Goal: Task Accomplishment & Management: Use online tool/utility

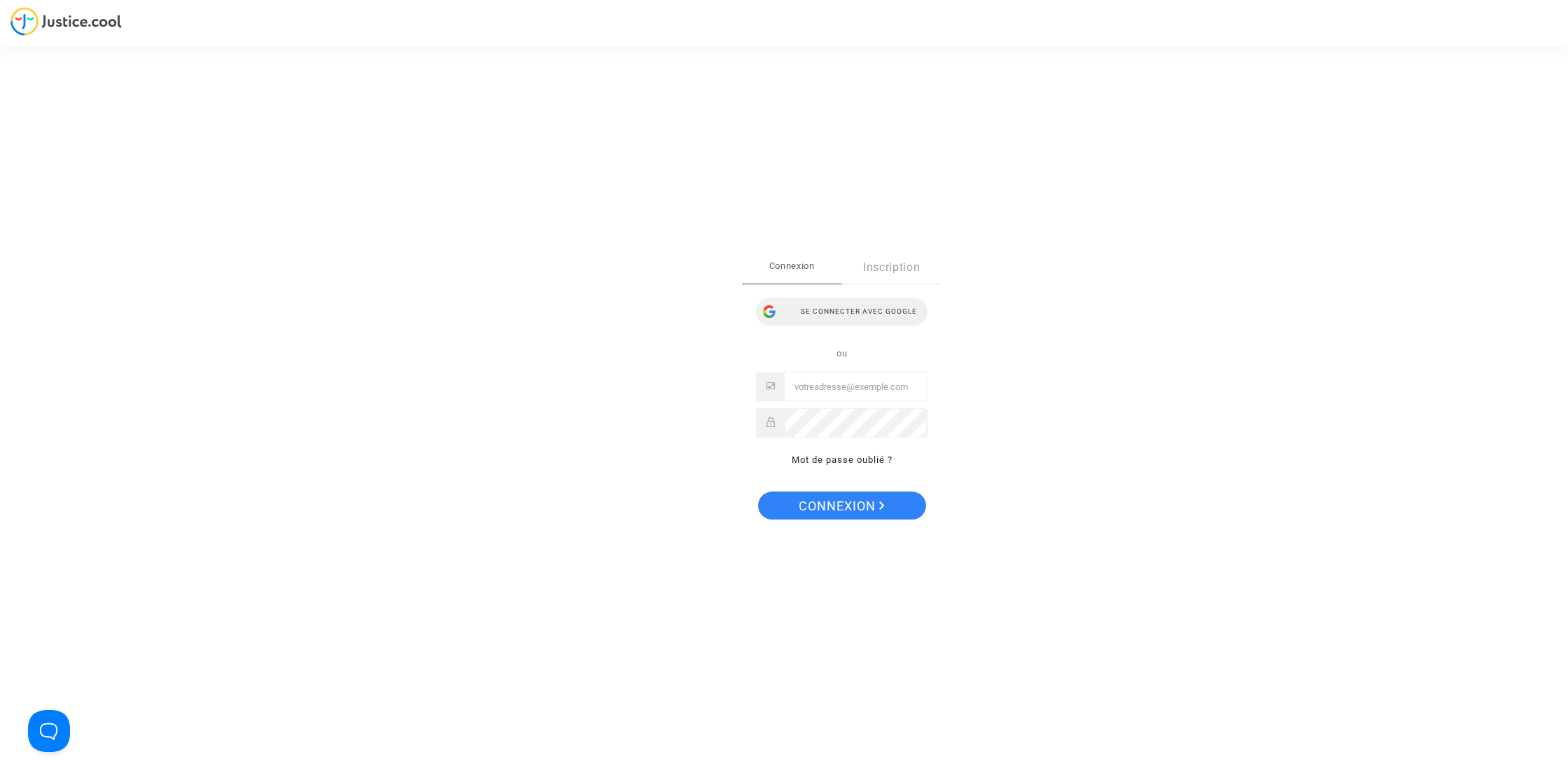
click at [882, 311] on div "Se connecter avec Google" at bounding box center [842, 311] width 171 height 28
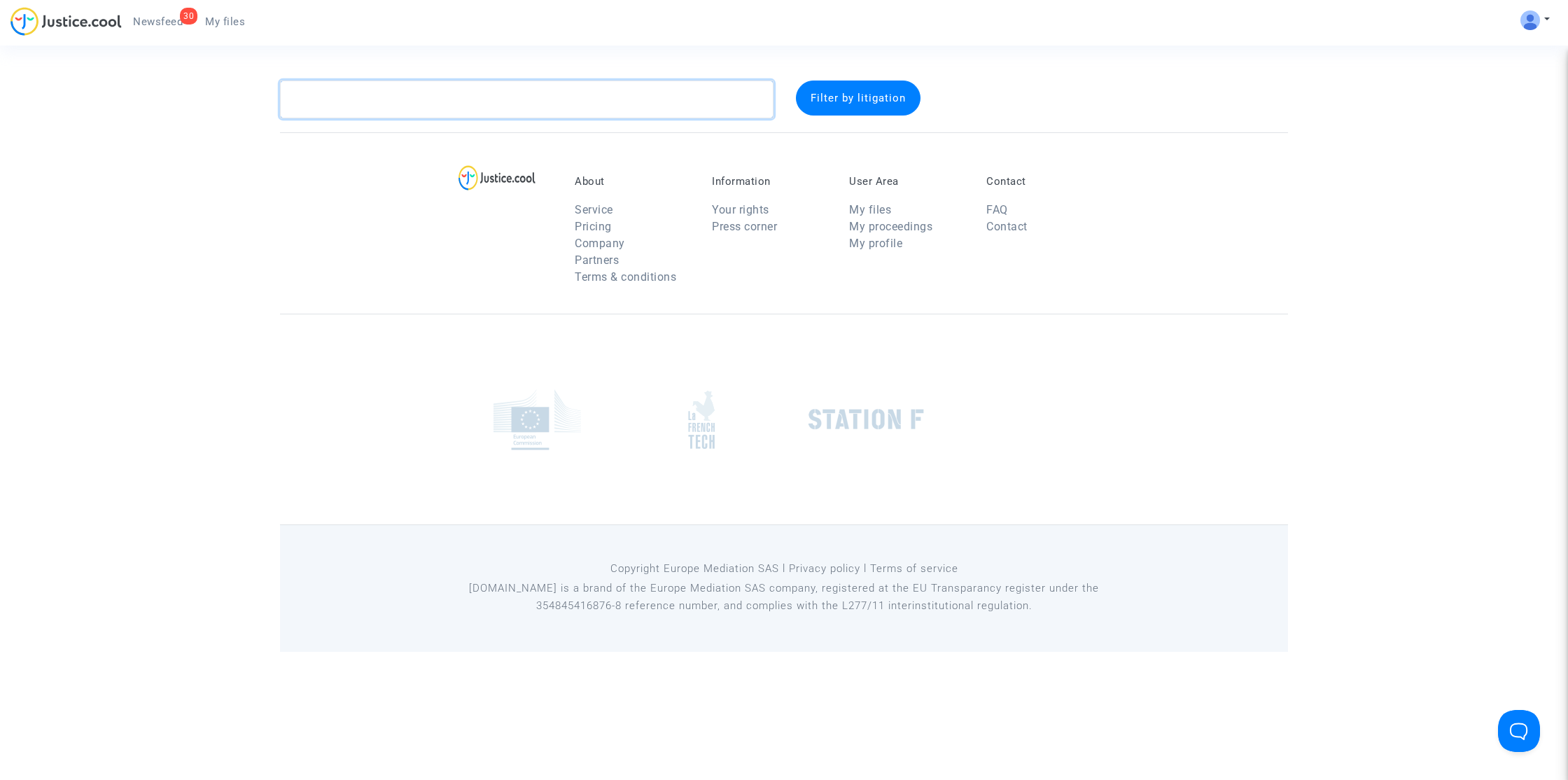
click at [471, 94] on textarea at bounding box center [527, 99] width 494 height 38
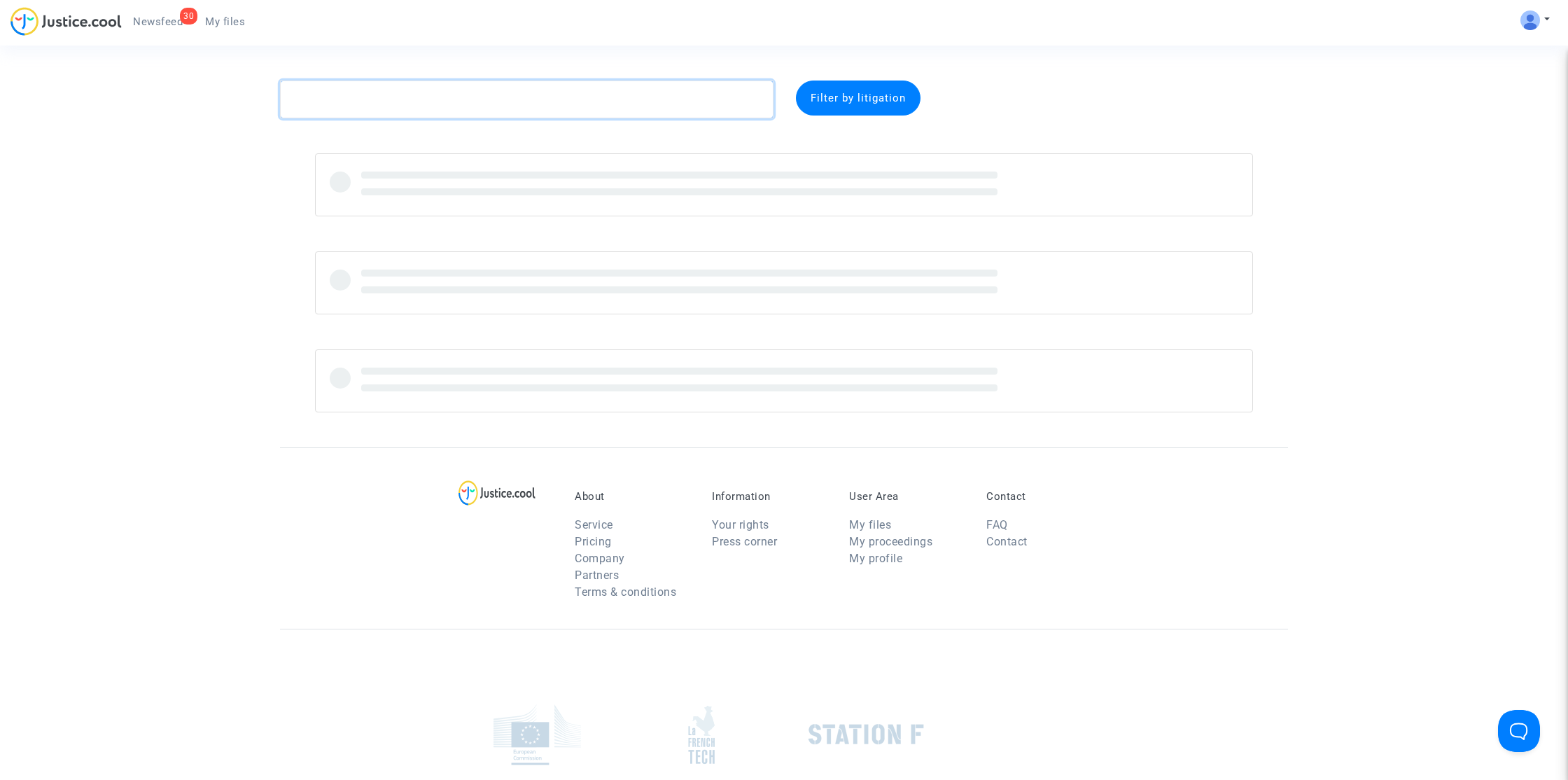
paste textarea "Lamkadem"
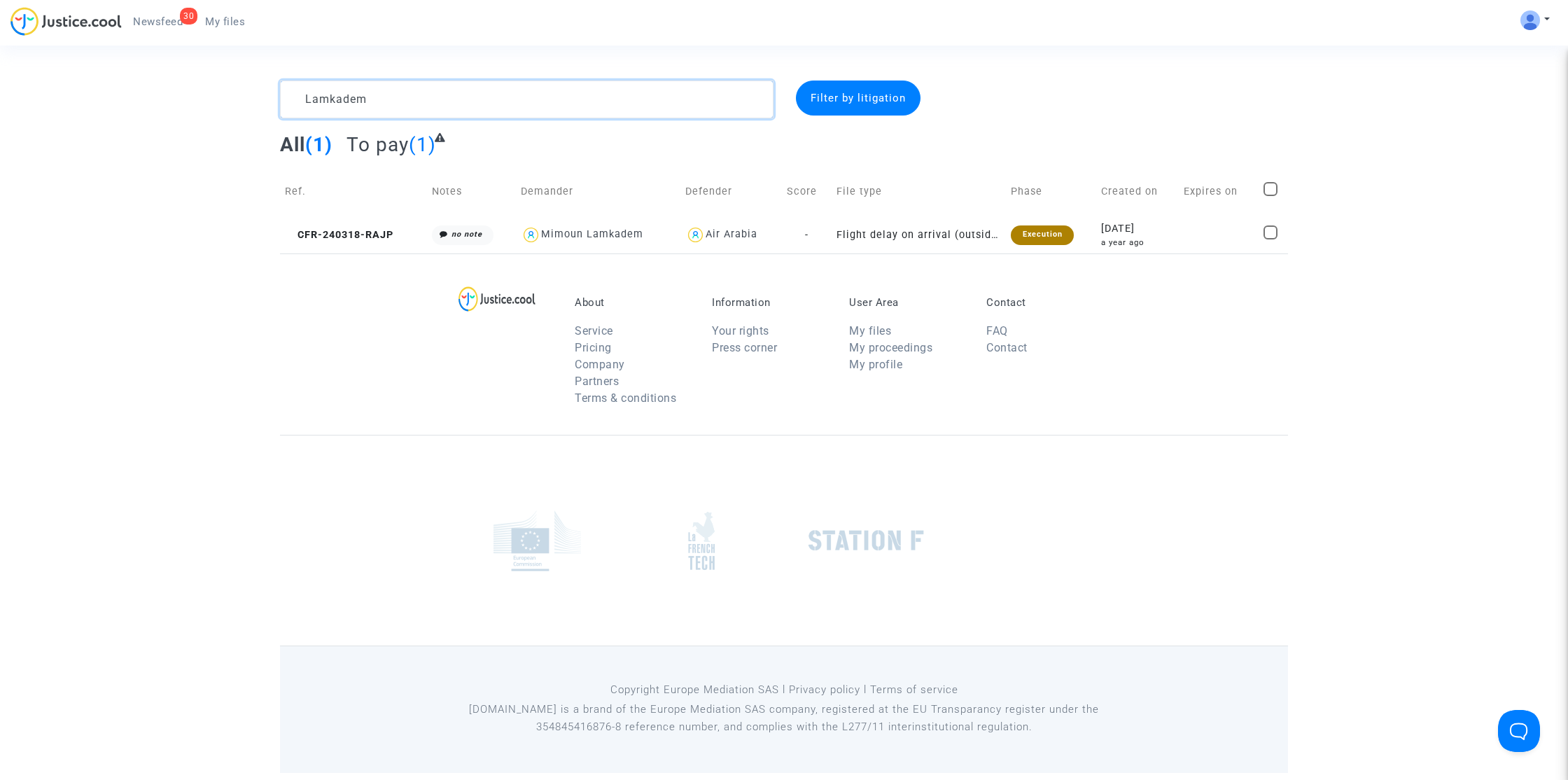
type textarea "Lamkadem"
